Goal: Find contact information: Find contact information

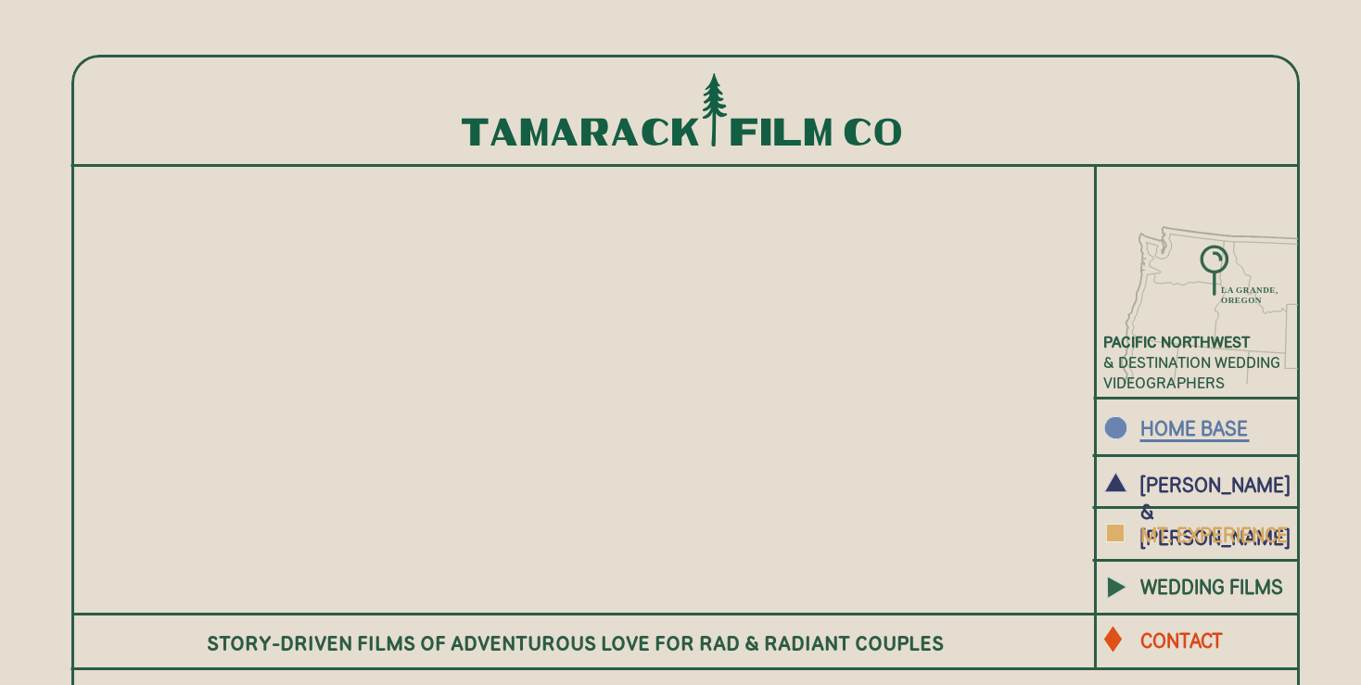
scroll to position [254, 0]
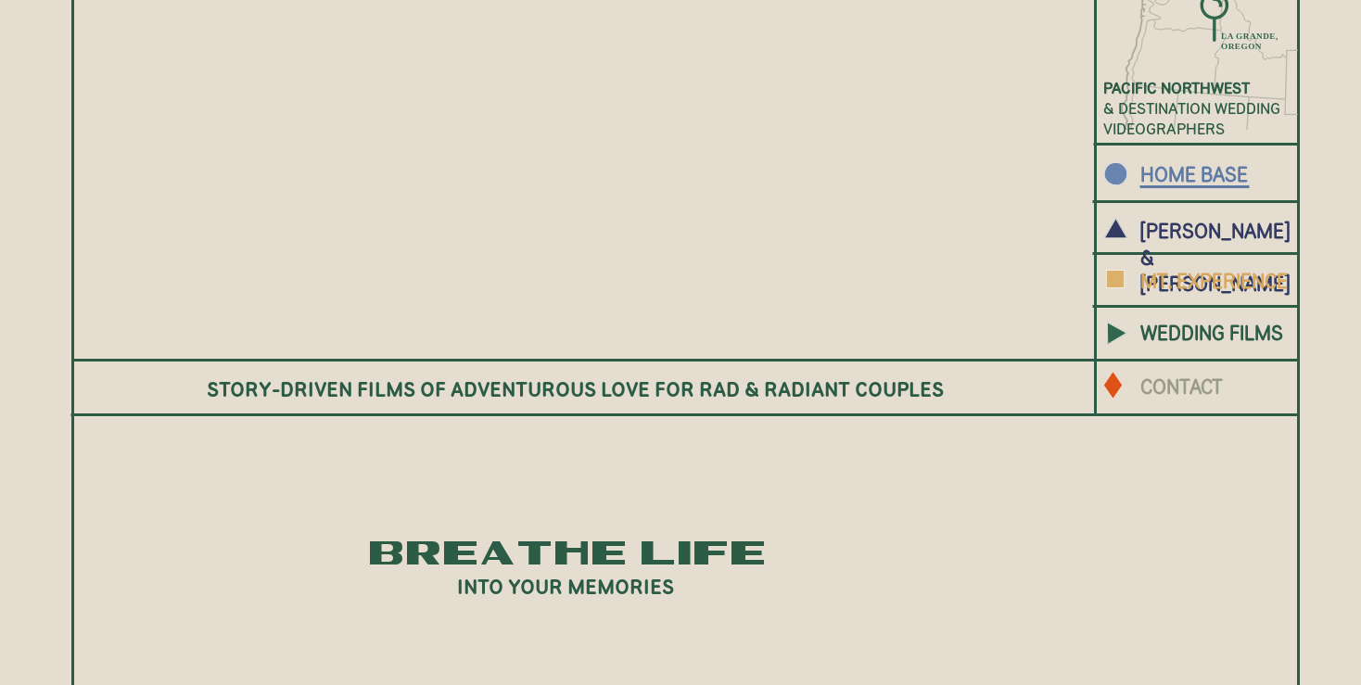
click at [1183, 395] on b "CONTACT" at bounding box center [1181, 387] width 83 height 24
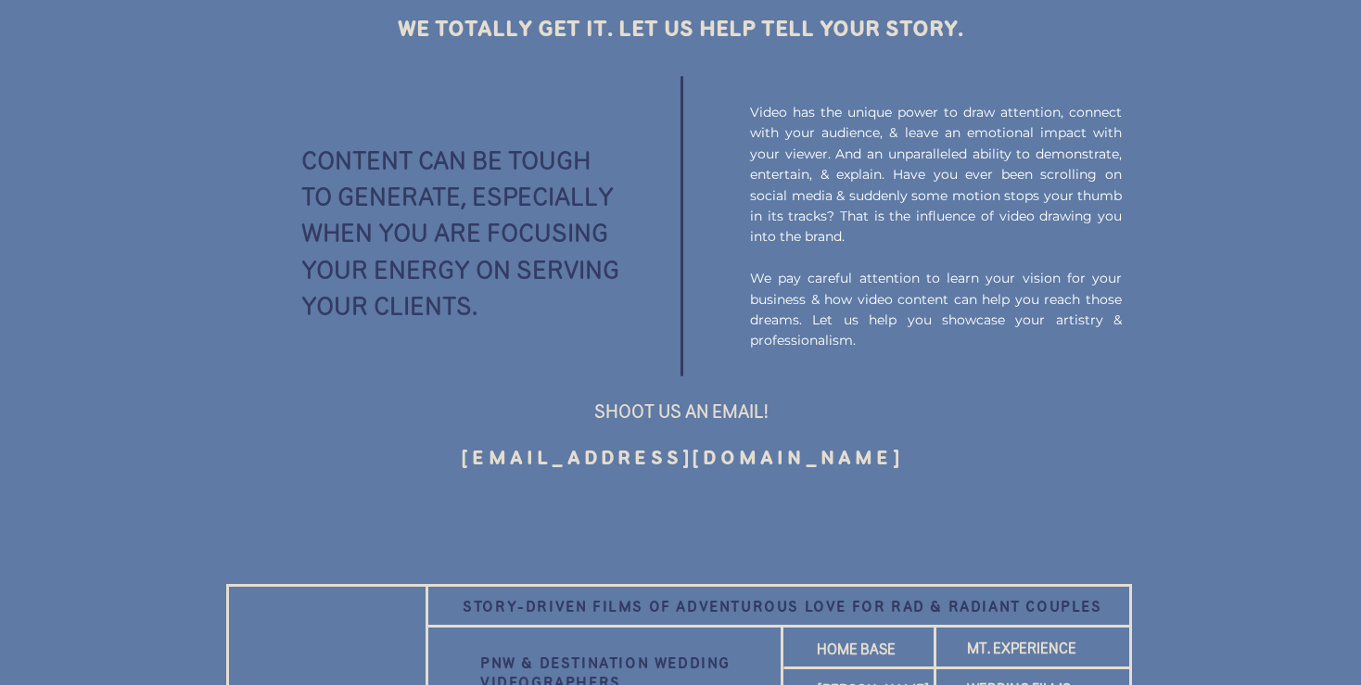
scroll to position [2502, 0]
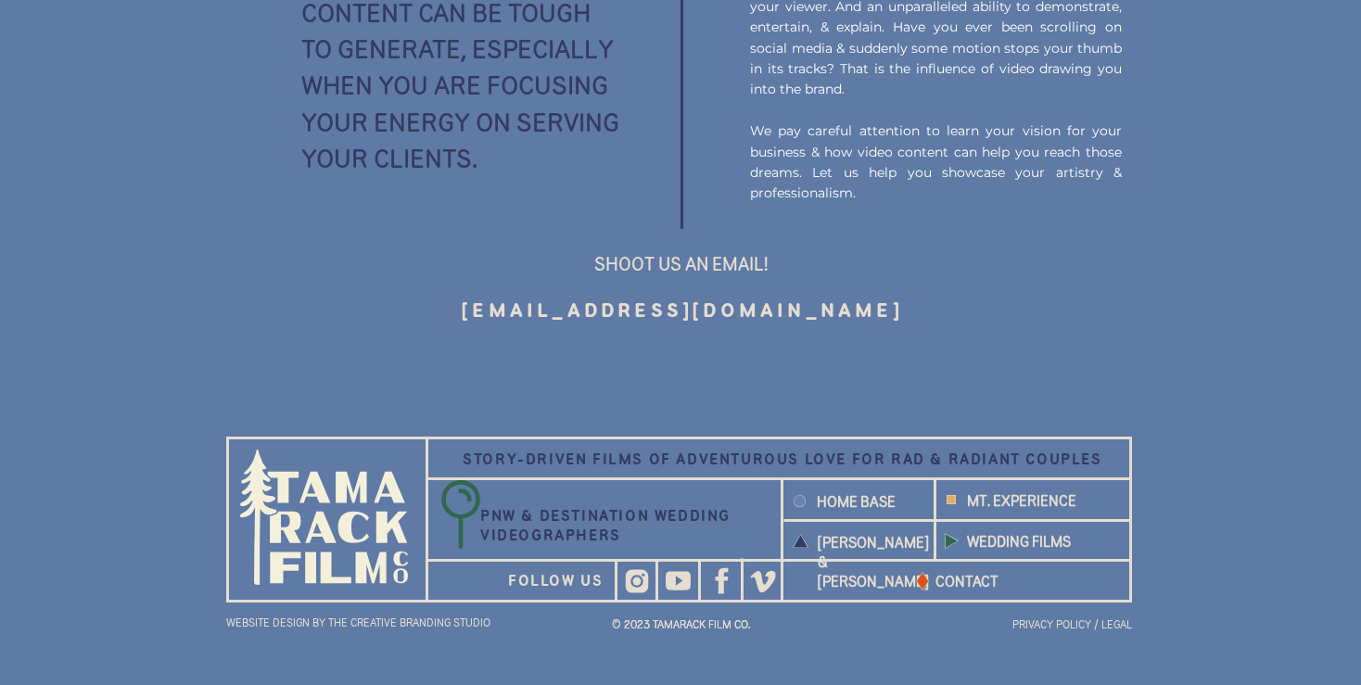
click at [785, 312] on h3 "[EMAIL_ADDRESS][DOMAIN_NAME]" at bounding box center [682, 311] width 651 height 32
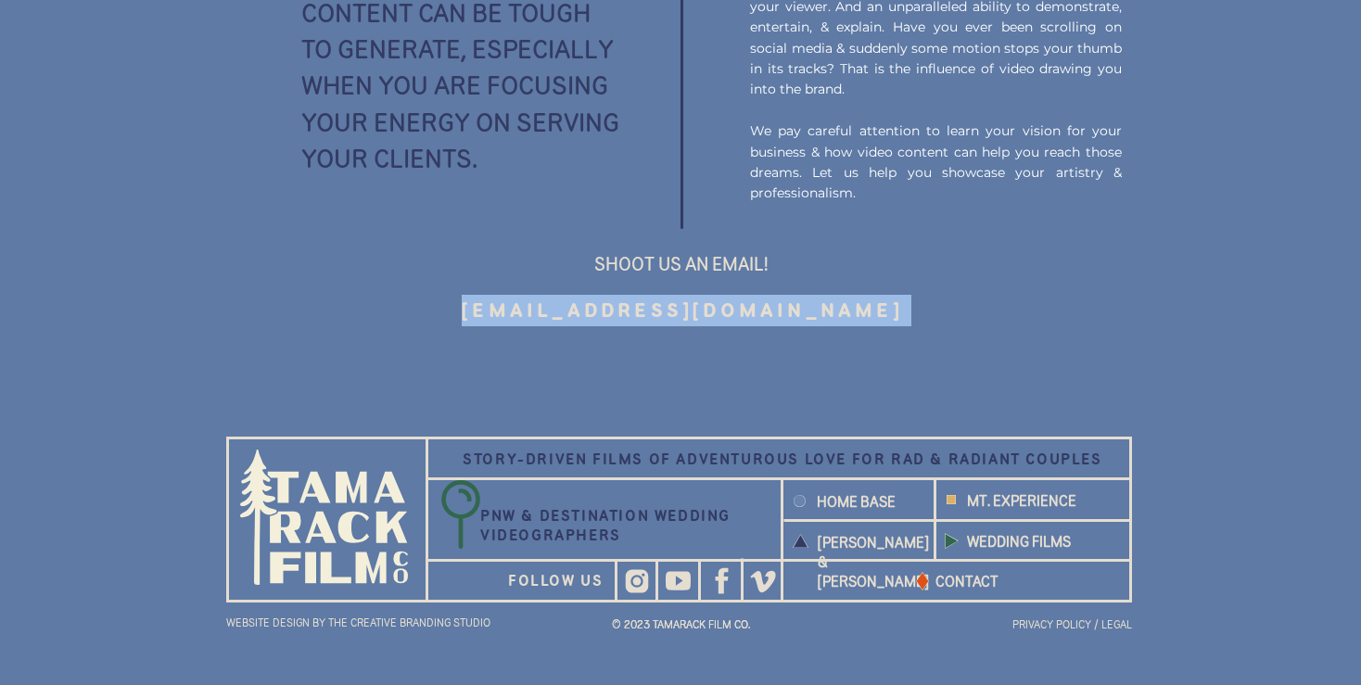
click at [785, 312] on h3 "[EMAIL_ADDRESS][DOMAIN_NAME]" at bounding box center [682, 311] width 651 height 32
copy div "[EMAIL_ADDRESS][DOMAIN_NAME] HAVE A Brand With an original P.O.V?"
